Goal: Information Seeking & Learning: Learn about a topic

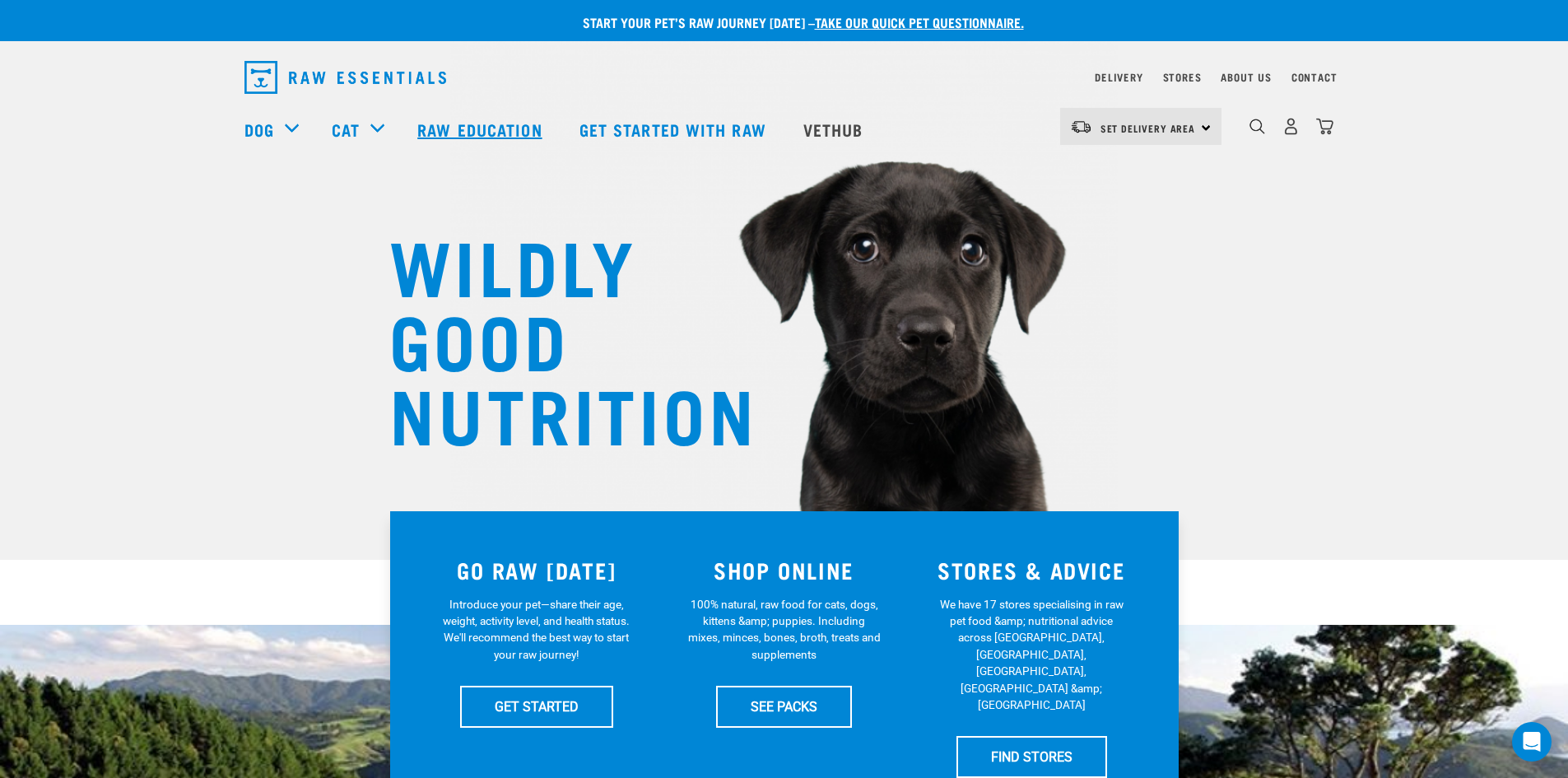
click at [528, 126] on link "Raw Education" at bounding box center [482, 129] width 162 height 66
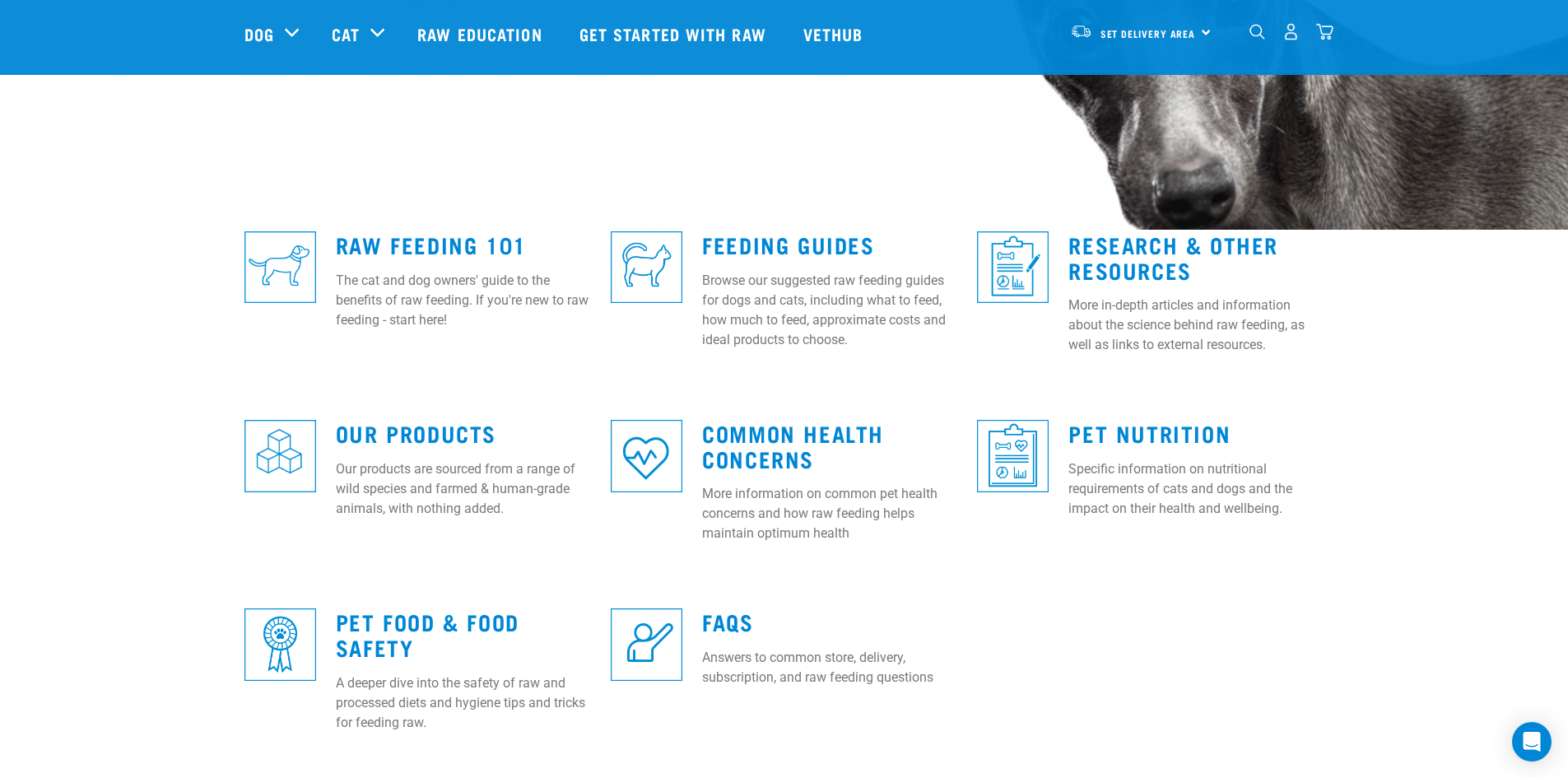
scroll to position [329, 0]
click at [1092, 439] on link "Pet Nutrition" at bounding box center [1149, 433] width 163 height 13
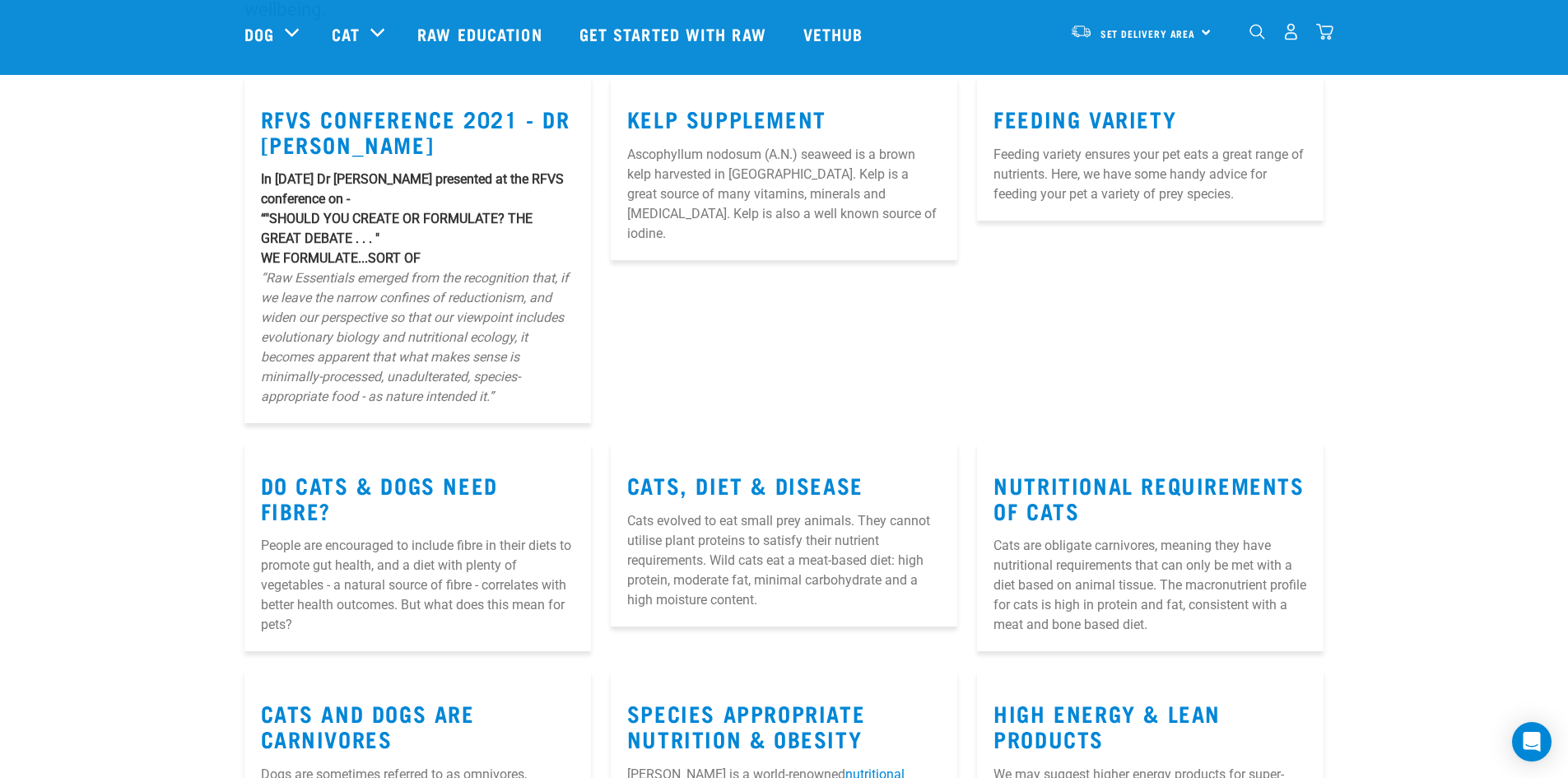
scroll to position [246, 0]
click at [753, 479] on link "Cats, Diet & Disease" at bounding box center [746, 484] width 236 height 13
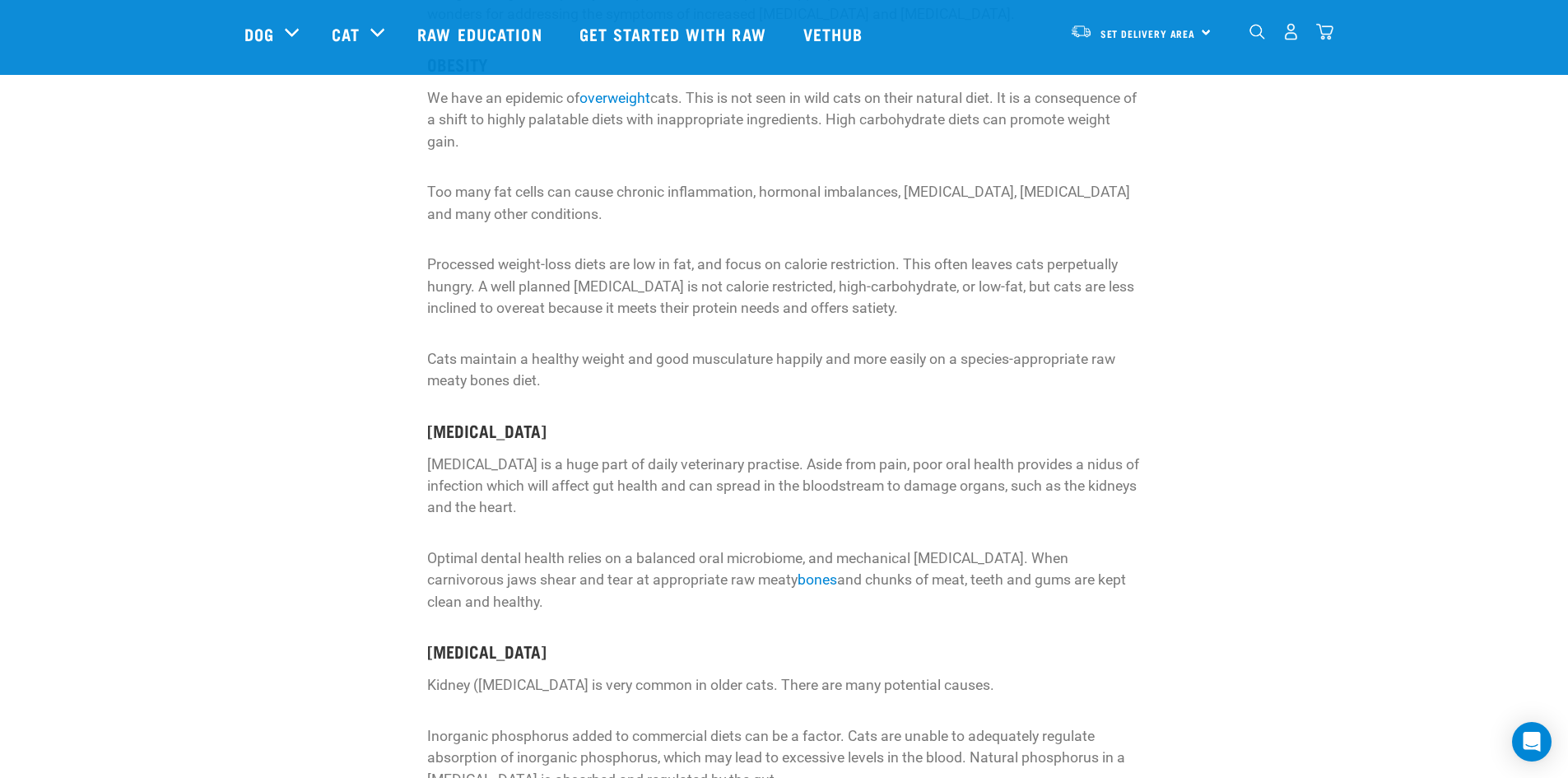
scroll to position [2222, 0]
